Goal: Task Accomplishment & Management: Manage account settings

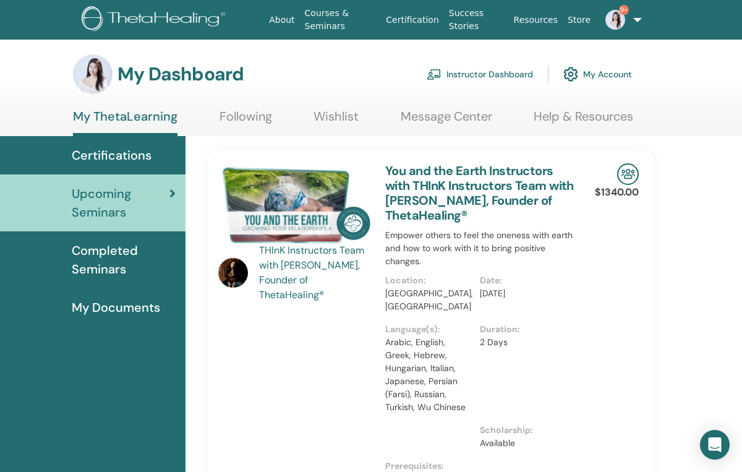
click at [502, 74] on link "Instructor Dashboard" at bounding box center [479, 74] width 106 height 27
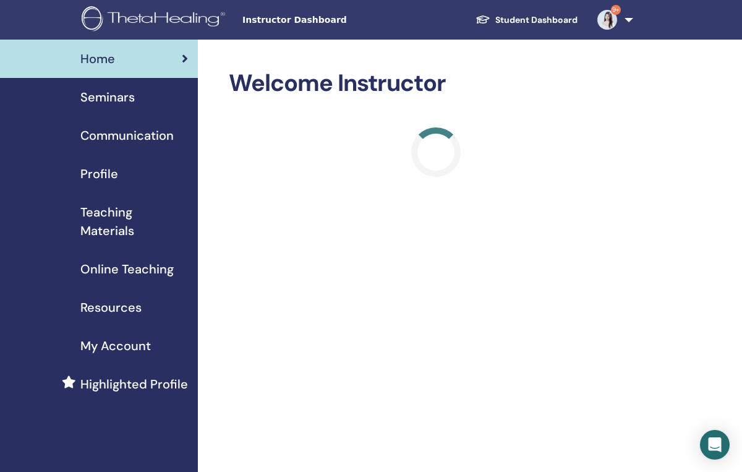
click at [133, 102] on span "Seminars" at bounding box center [107, 97] width 54 height 19
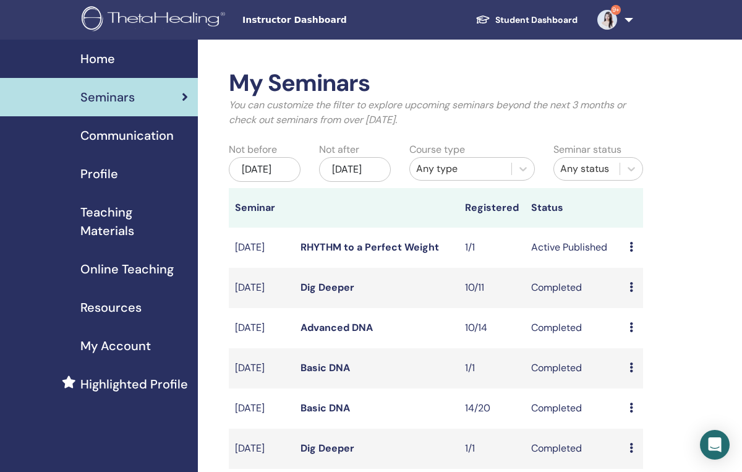
click at [403, 253] on link "RHYTHM to a Perfect Weight" at bounding box center [369, 246] width 138 height 13
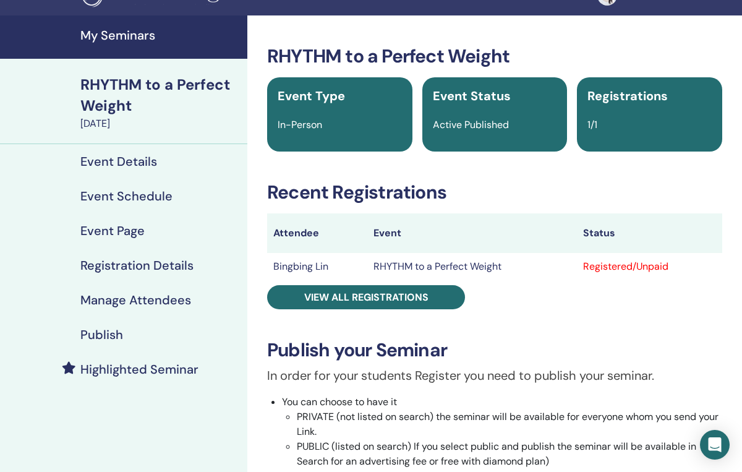
scroll to position [43, 0]
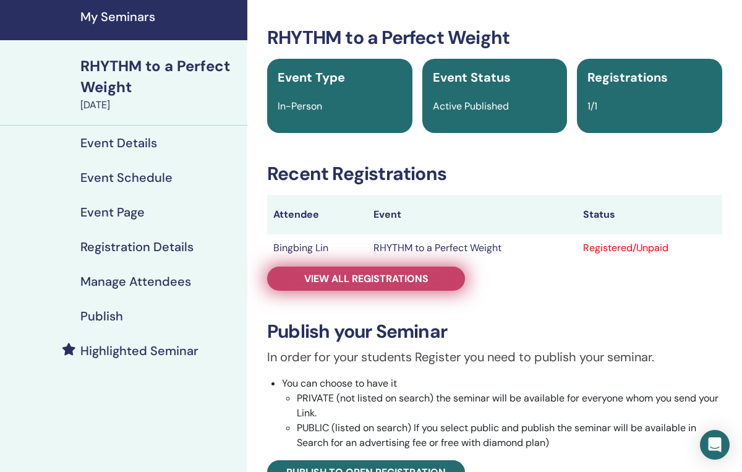
click at [391, 284] on span "View all registrations" at bounding box center [366, 278] width 124 height 13
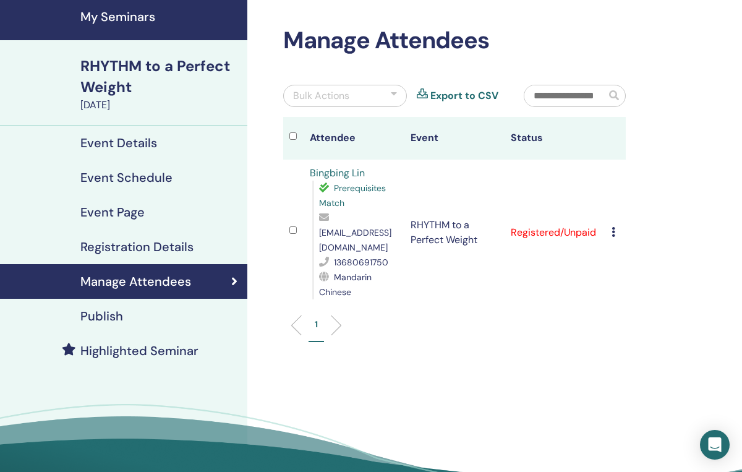
click at [613, 227] on icon at bounding box center [613, 232] width 4 height 10
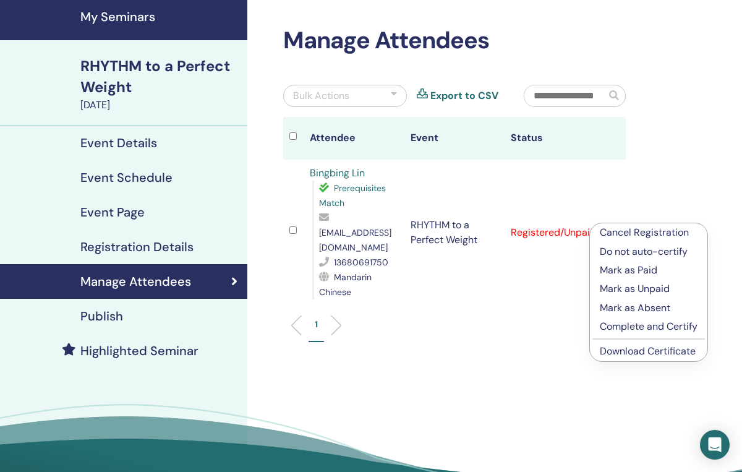
click at [640, 323] on p "Complete and Certify" at bounding box center [648, 326] width 98 height 15
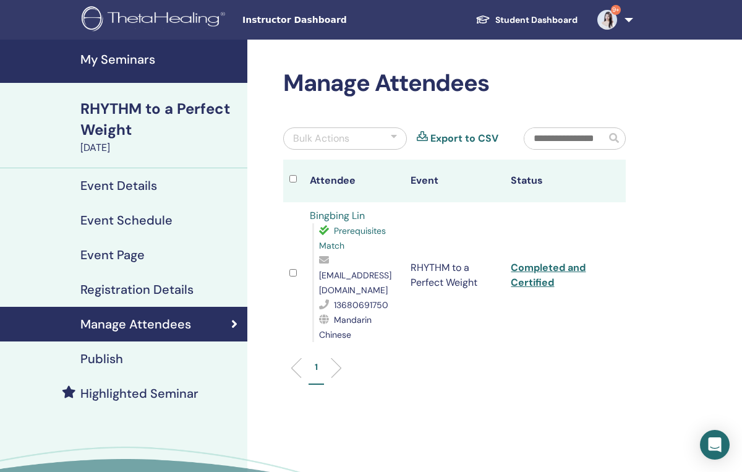
scroll to position [43, 0]
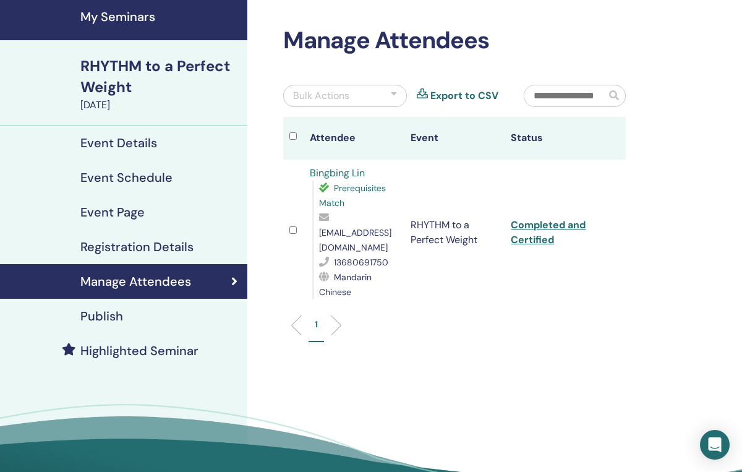
click at [547, 218] on link "Completed and Certified" at bounding box center [547, 232] width 75 height 28
